Goal: Browse casually

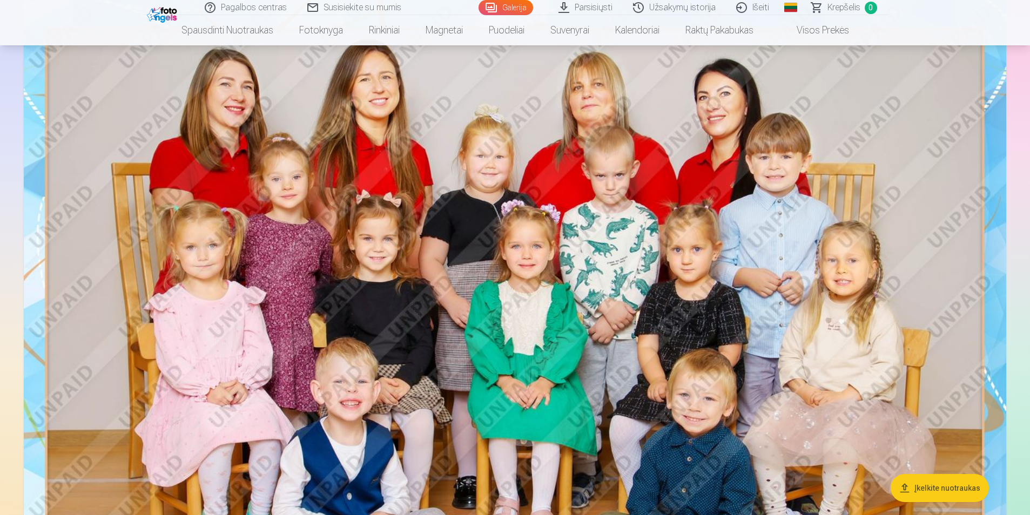
scroll to position [108, 0]
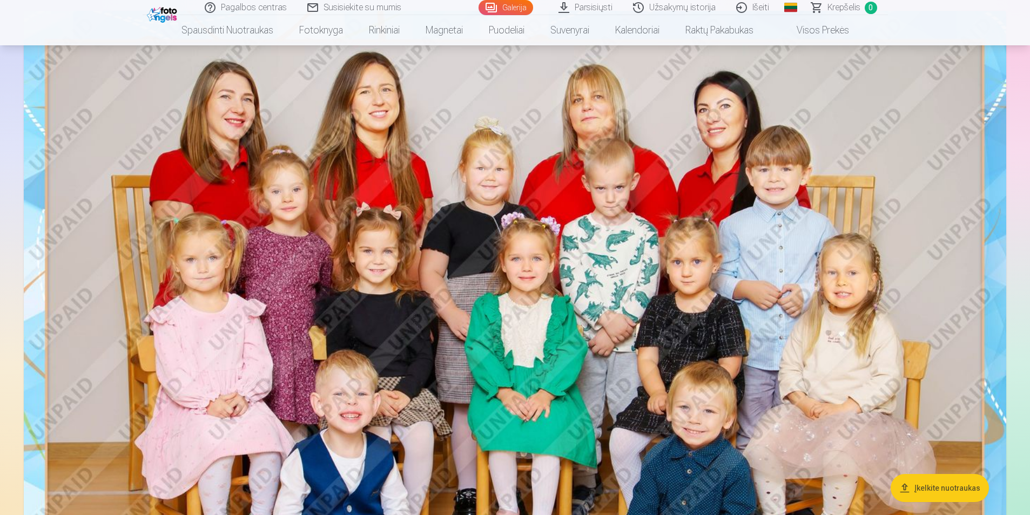
click at [775, 234] on img at bounding box center [515, 339] width 982 height 656
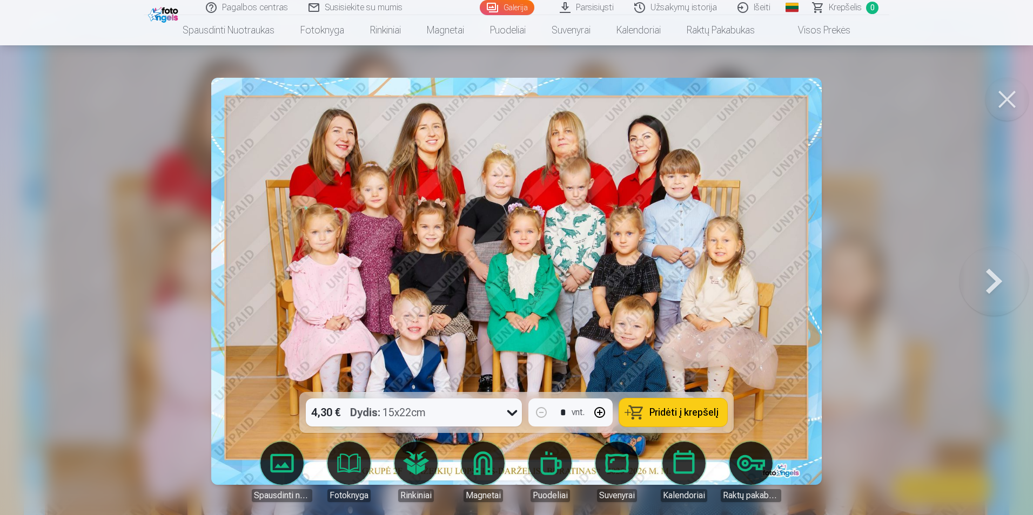
click at [997, 99] on button at bounding box center [1006, 99] width 43 height 43
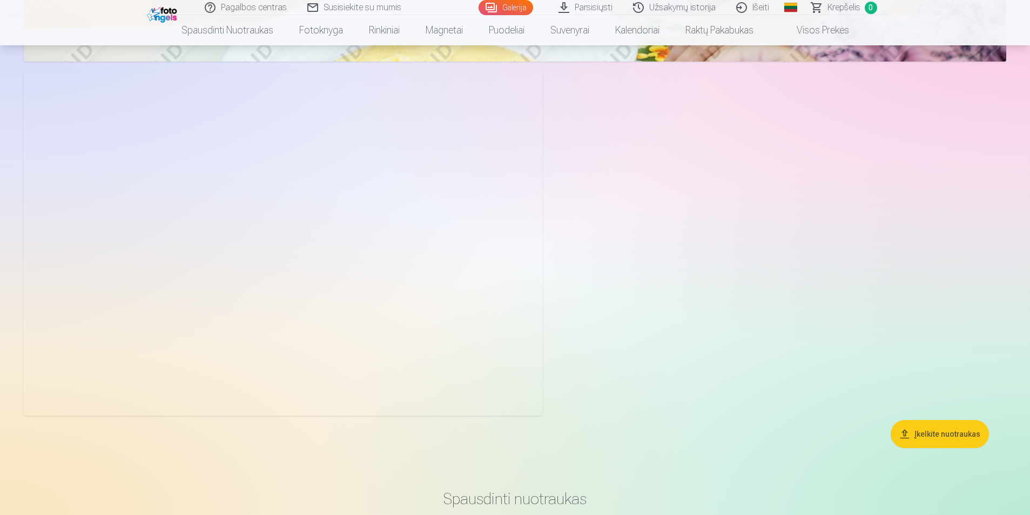
scroll to position [1404, 0]
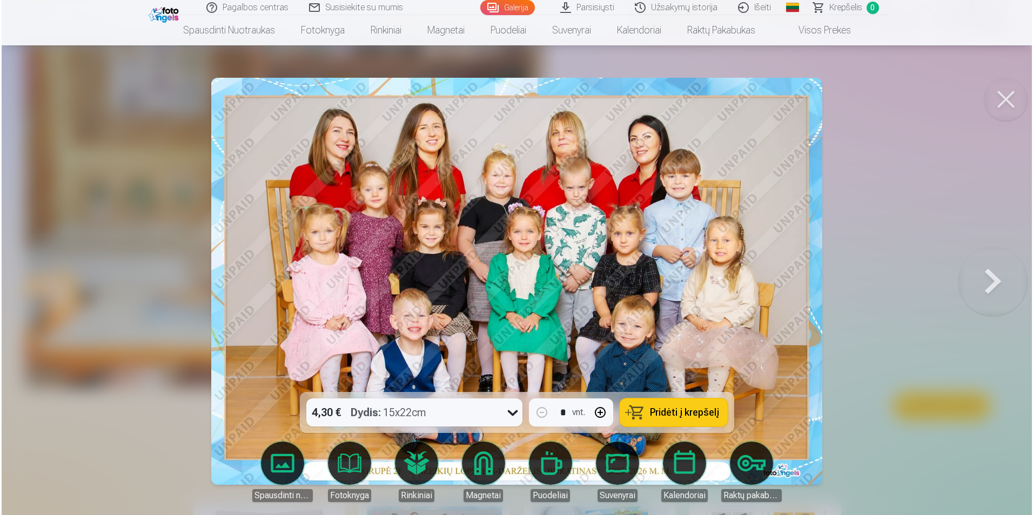
scroll to position [108, 0]
